Goal: Task Accomplishment & Management: Manage account settings

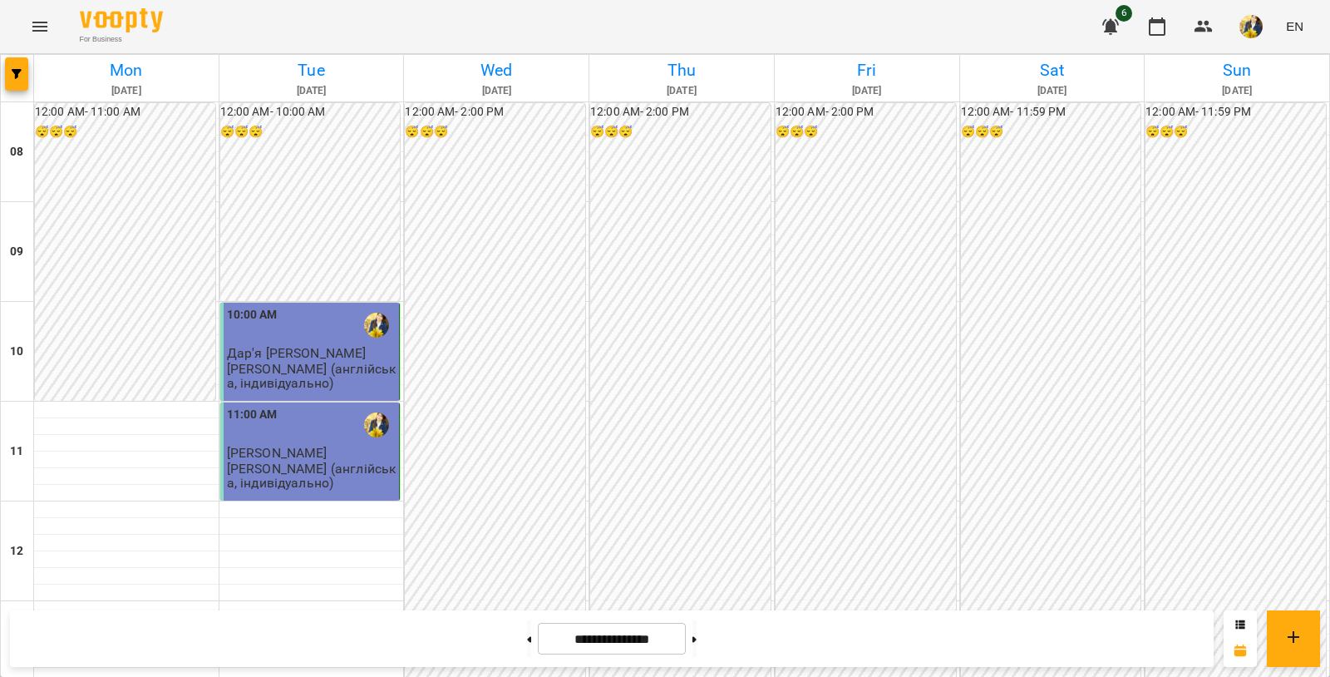
scroll to position [865, 0]
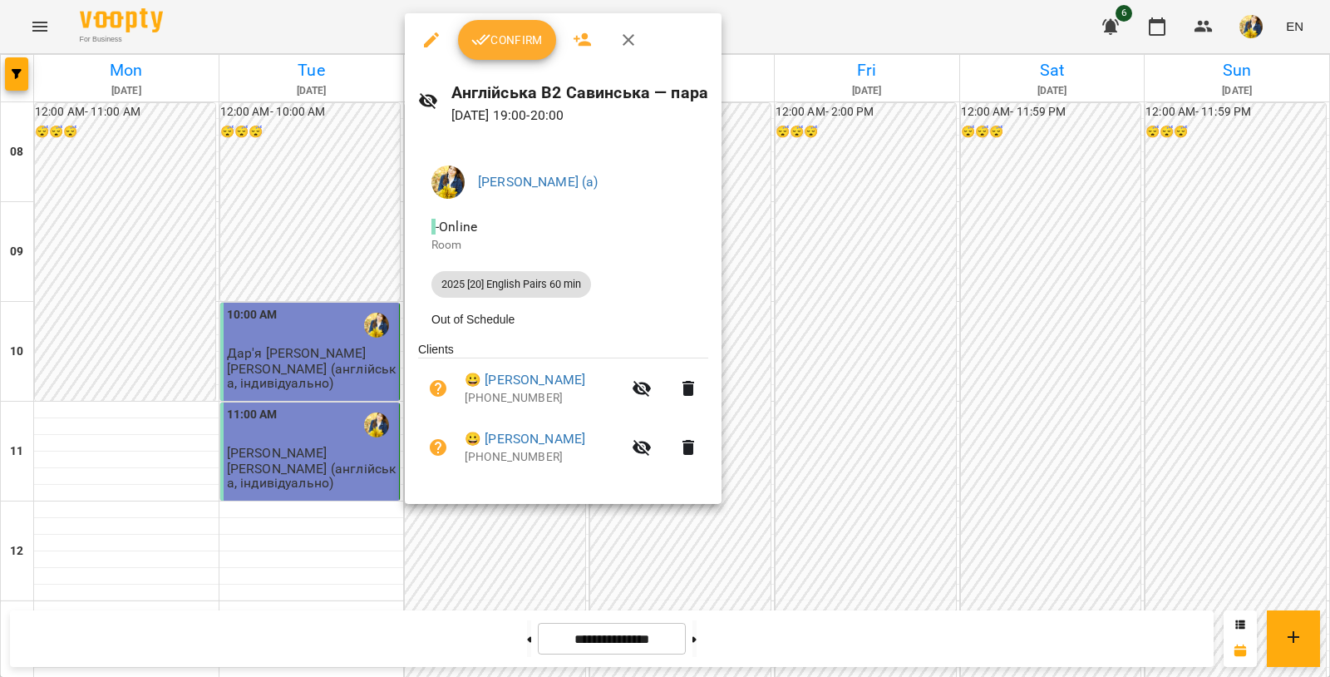
click at [514, 52] on button "Confirm" at bounding box center [507, 40] width 98 height 40
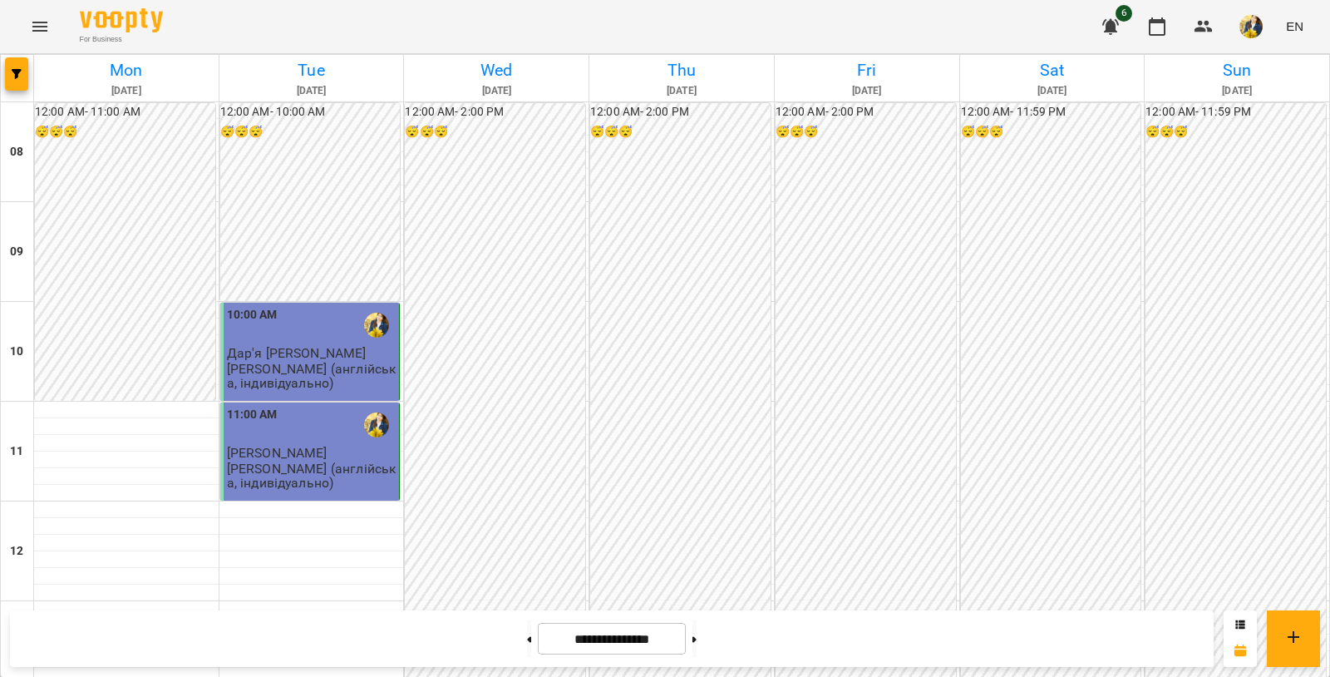
scroll to position [995, 0]
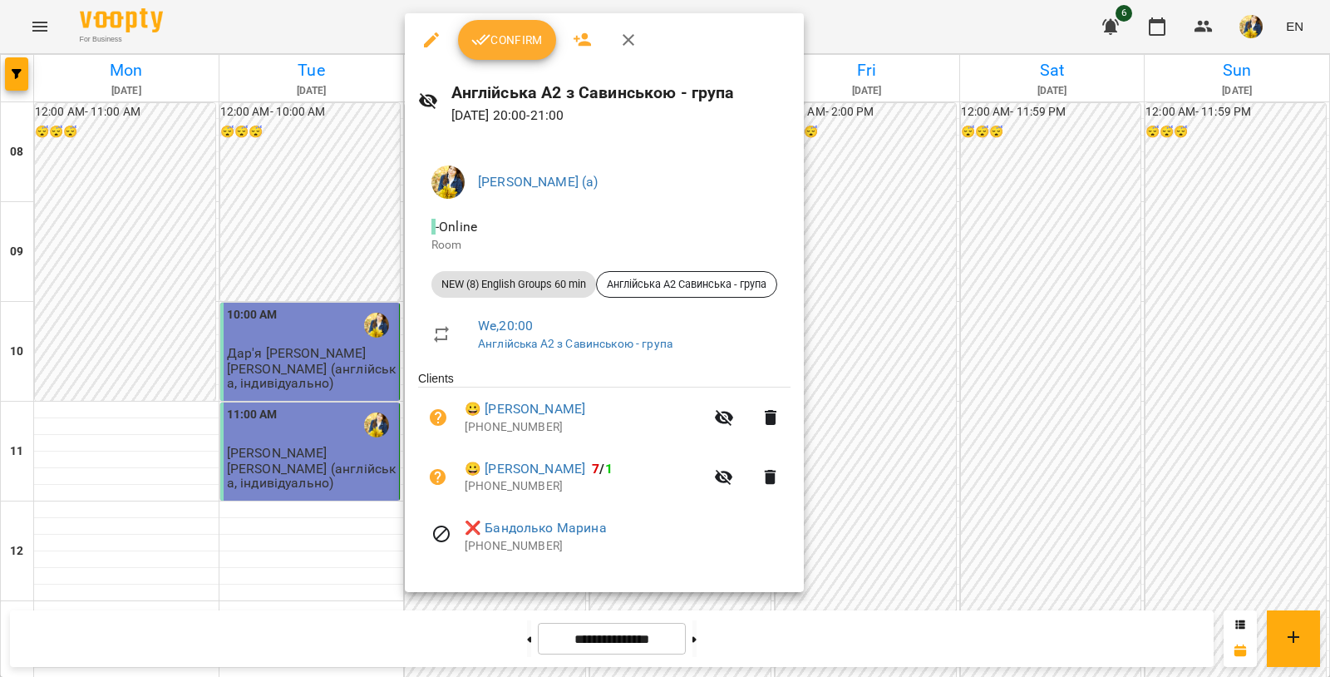
click at [522, 38] on span "Confirm" at bounding box center [506, 40] width 71 height 20
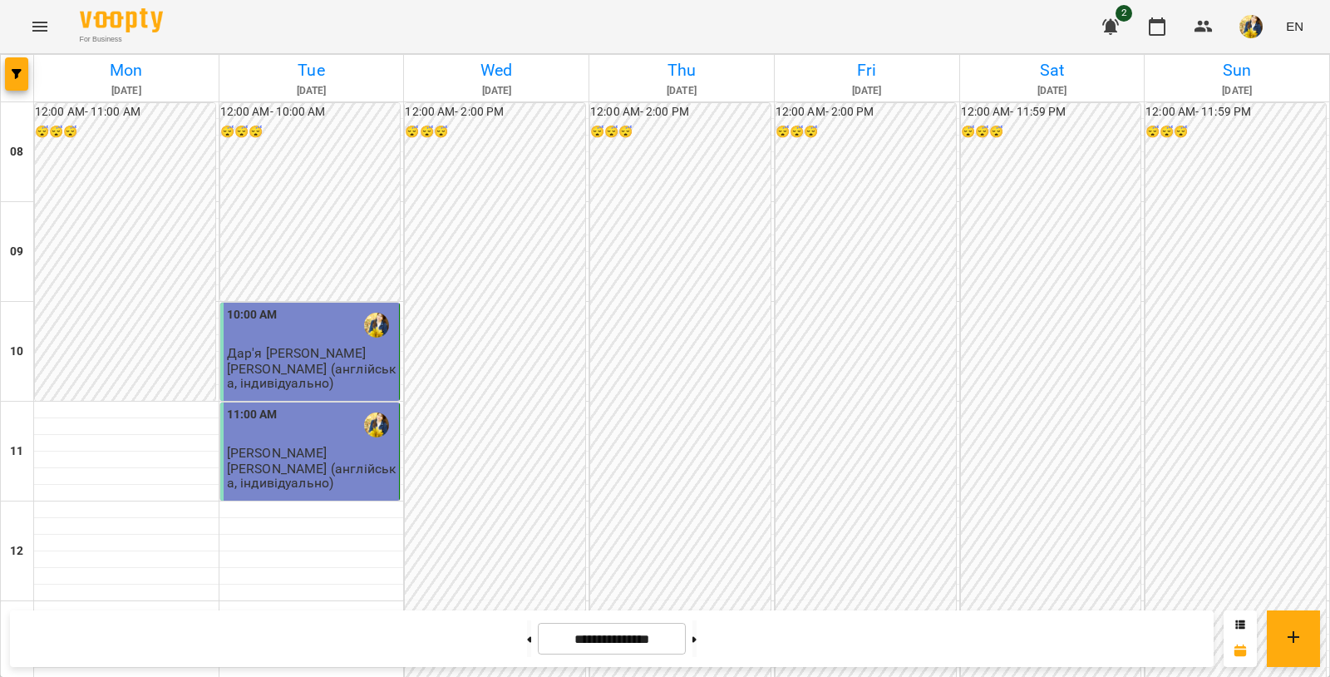
scroll to position [350, 0]
